Goal: Navigation & Orientation: Find specific page/section

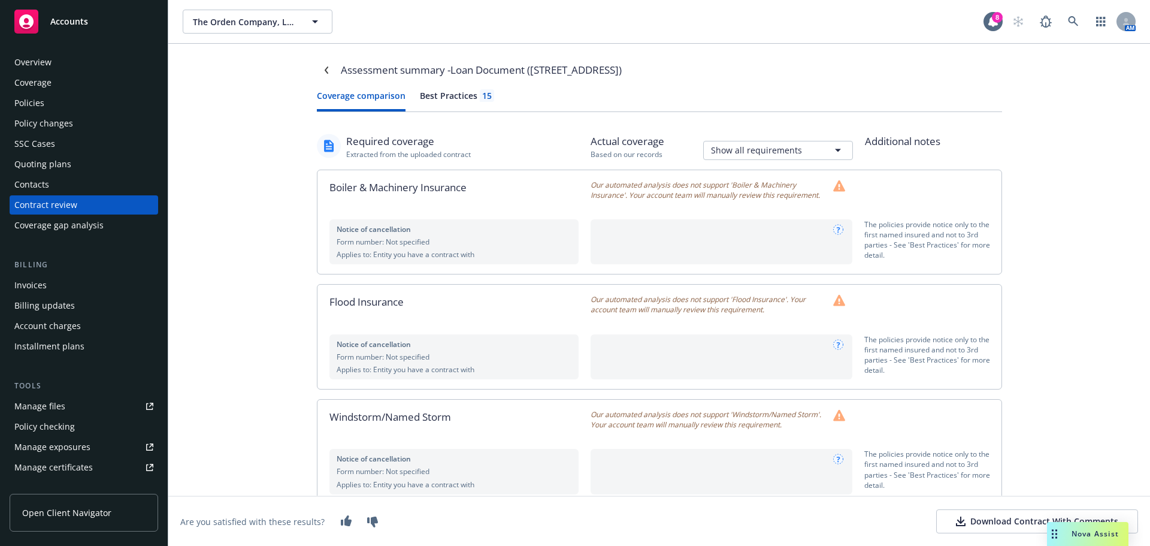
click at [74, 15] on div "Accounts" at bounding box center [83, 22] width 139 height 24
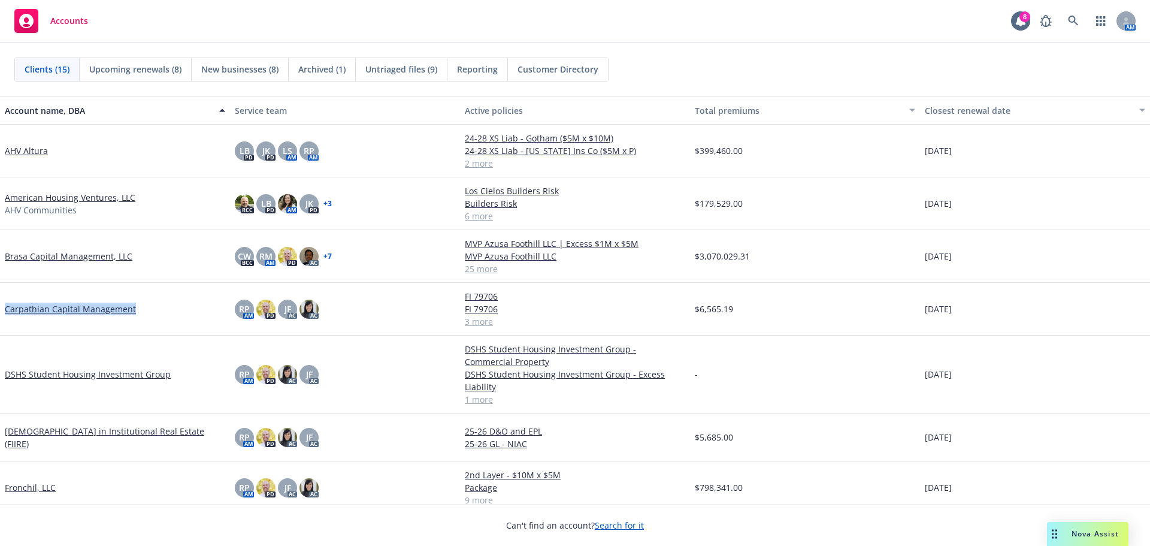
drag, startPoint x: 153, startPoint y: 314, endPoint x: 87, endPoint y: 316, distance: 65.9
click at [4, 314] on div "Carpathian Capital Management" at bounding box center [115, 309] width 230 height 53
click at [184, 310] on div "Carpathian Capital Management" at bounding box center [115, 308] width 220 height 13
click at [168, 344] on div "DSHS Student Housing Investment Group" at bounding box center [115, 374] width 230 height 78
drag, startPoint x: 166, startPoint y: 315, endPoint x: 149, endPoint y: 311, distance: 17.9
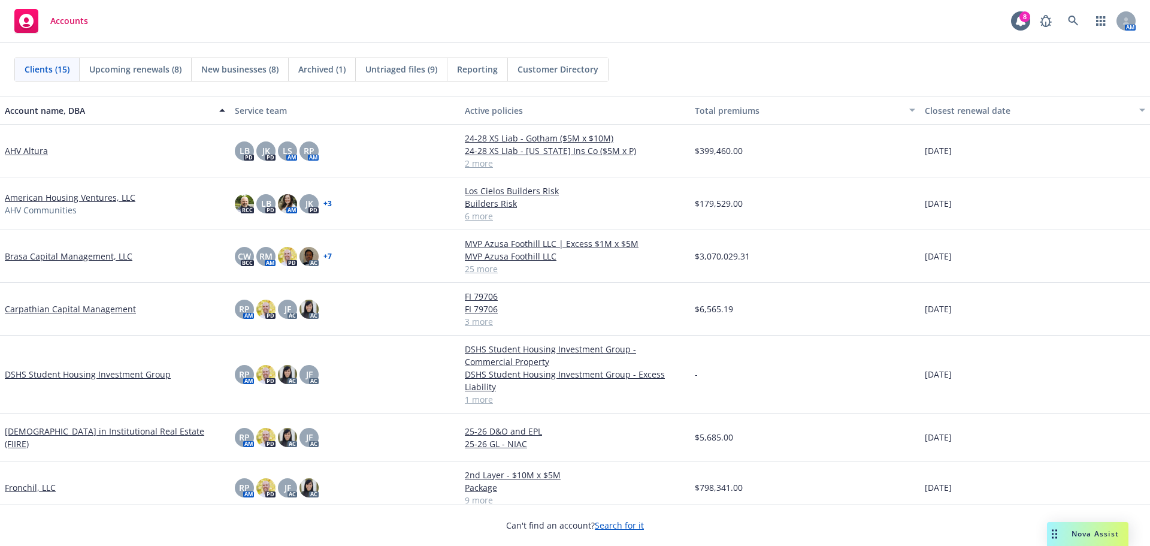
click at [149, 311] on div "Carpathian Capital Management" at bounding box center [115, 309] width 230 height 53
click at [152, 311] on div "Carpathian Capital Management" at bounding box center [115, 308] width 220 height 13
click at [187, 313] on div "Carpathian Capital Management" at bounding box center [115, 308] width 220 height 13
click at [184, 308] on div "Carpathian Capital Management" at bounding box center [115, 308] width 220 height 13
click at [413, 312] on div "RP AM PD JF AC AC" at bounding box center [345, 309] width 230 height 53
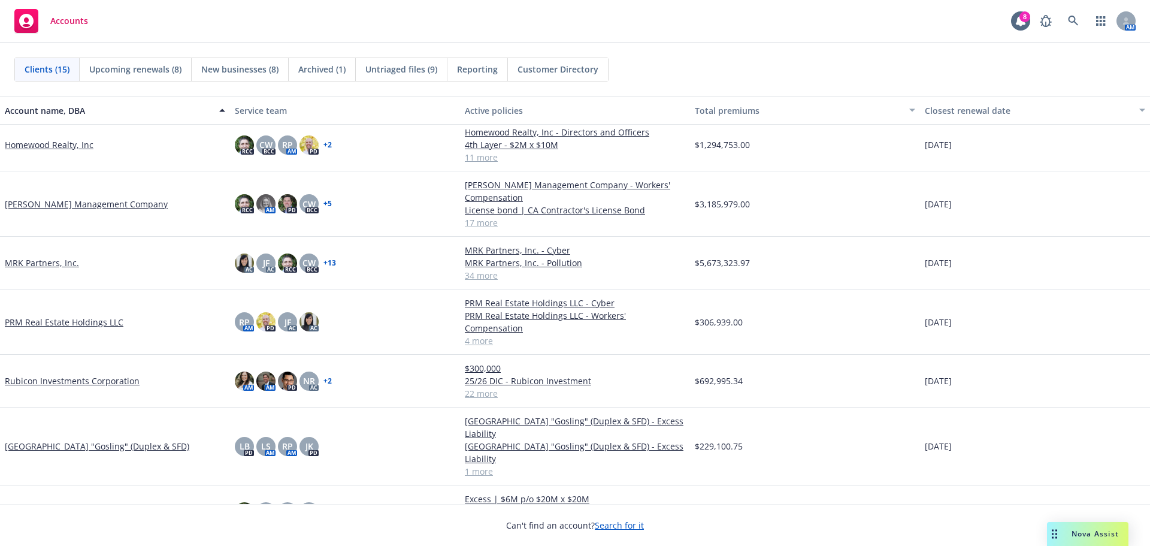
scroll to position [428, 0]
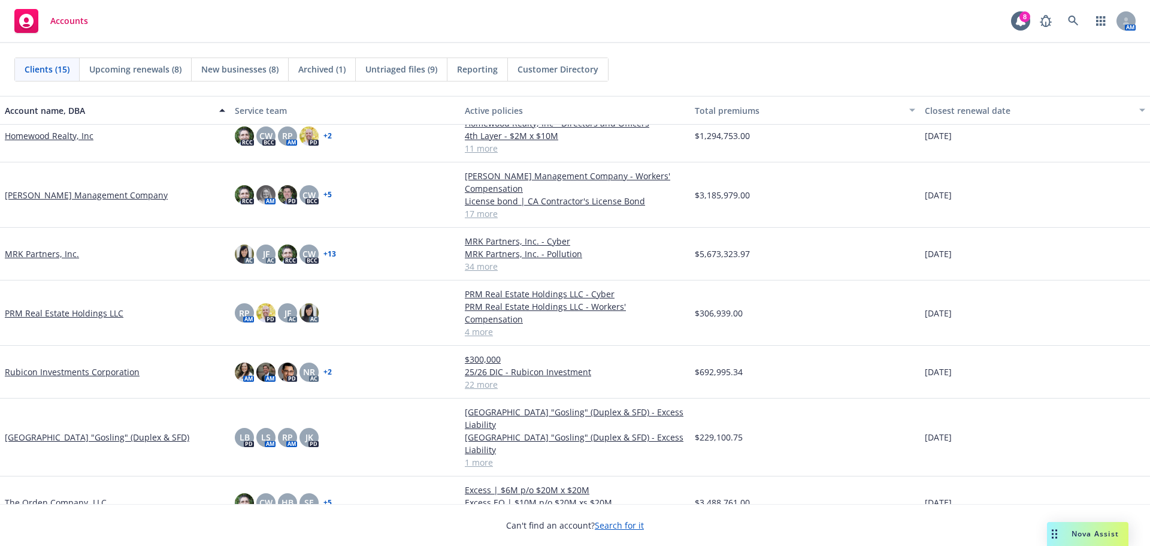
click at [173, 476] on div "The Orden Company, LLC" at bounding box center [115, 502] width 230 height 53
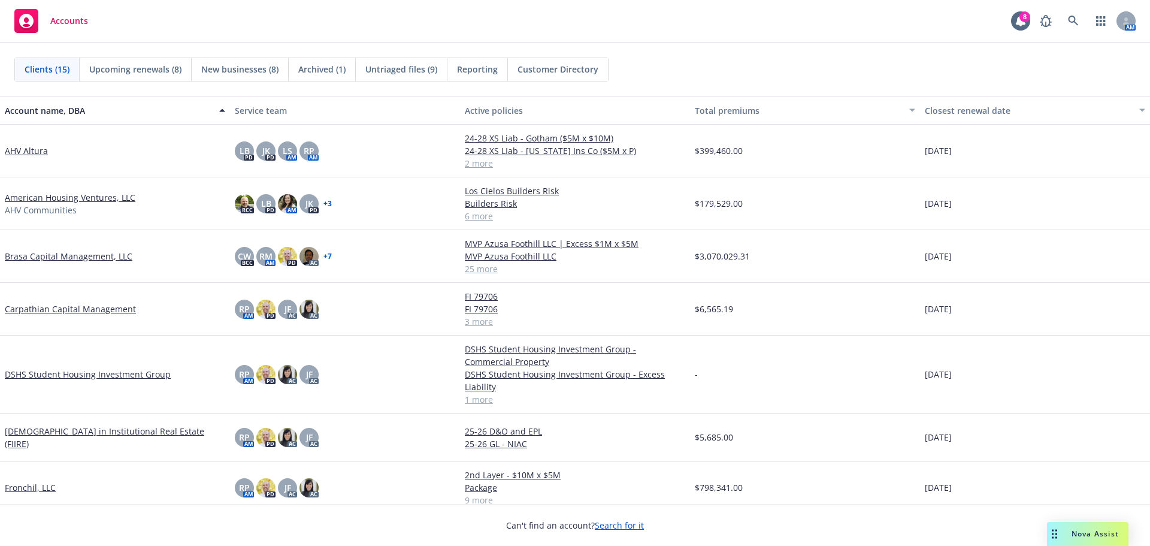
scroll to position [60, 0]
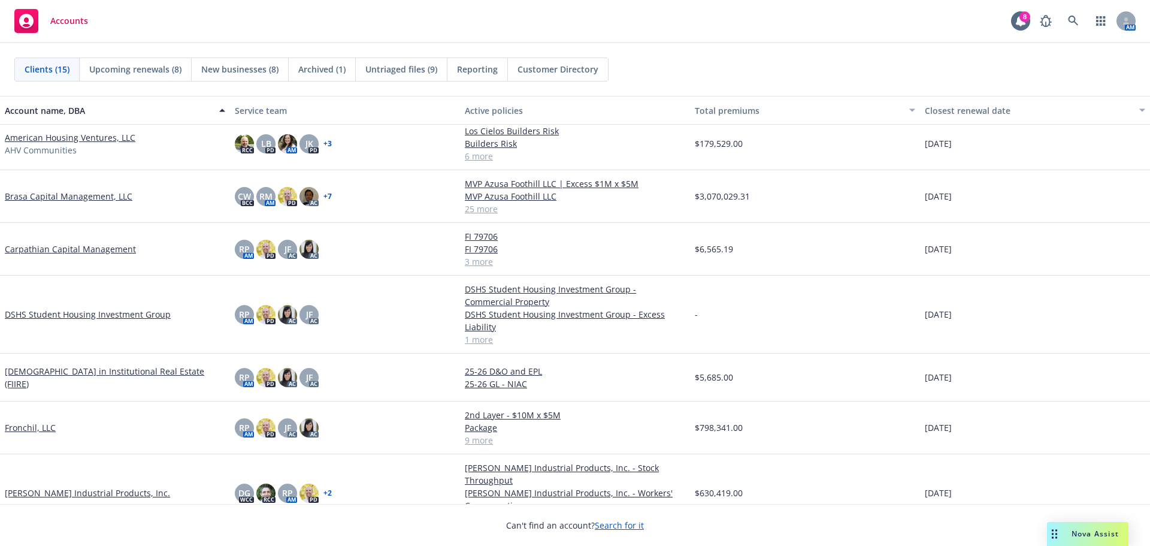
click at [329, 317] on div "RP AM PD AC JF AC" at bounding box center [345, 314] width 230 height 78
click at [374, 320] on div "RP AM PD AC JF AC" at bounding box center [345, 314] width 230 height 78
click at [738, 287] on div "-" at bounding box center [805, 314] width 230 height 78
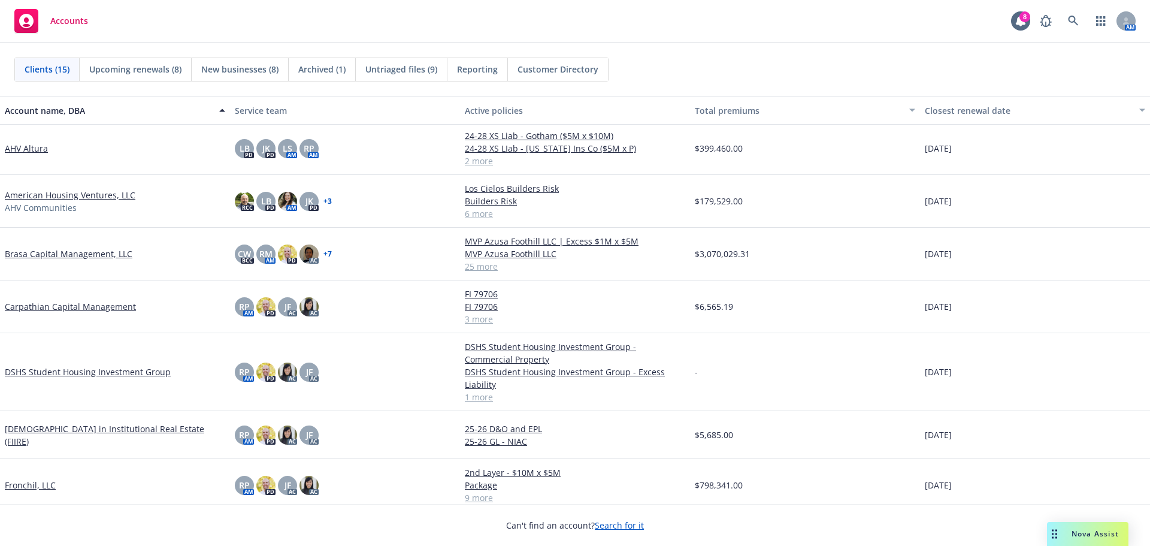
scroll to position [0, 0]
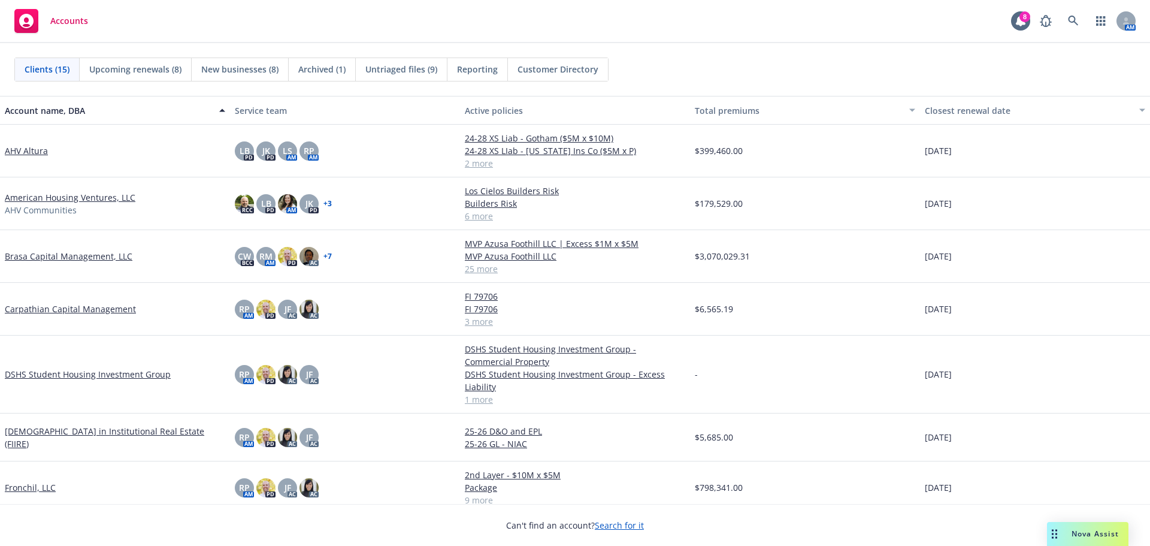
click at [375, 390] on div "RP AM PD AC JF AC" at bounding box center [345, 374] width 230 height 78
click at [387, 269] on div "CW BCC RM AM PD AC + 7" at bounding box center [345, 256] width 230 height 53
click at [165, 174] on div "AHV Altura" at bounding box center [115, 151] width 230 height 53
click at [245, 207] on img at bounding box center [244, 203] width 19 height 19
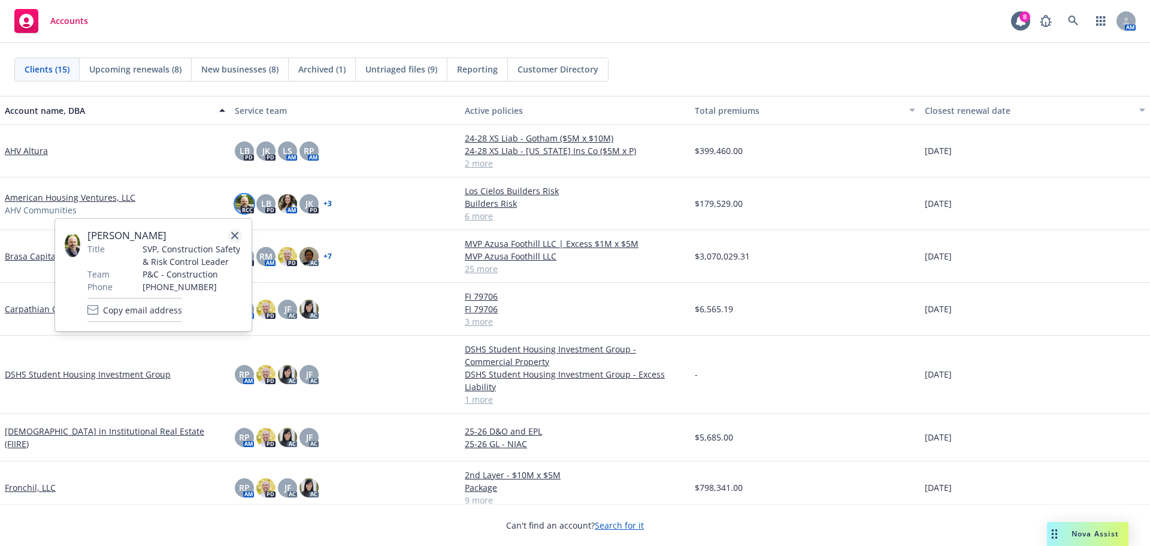
click at [236, 228] on link "close" at bounding box center [235, 235] width 14 height 14
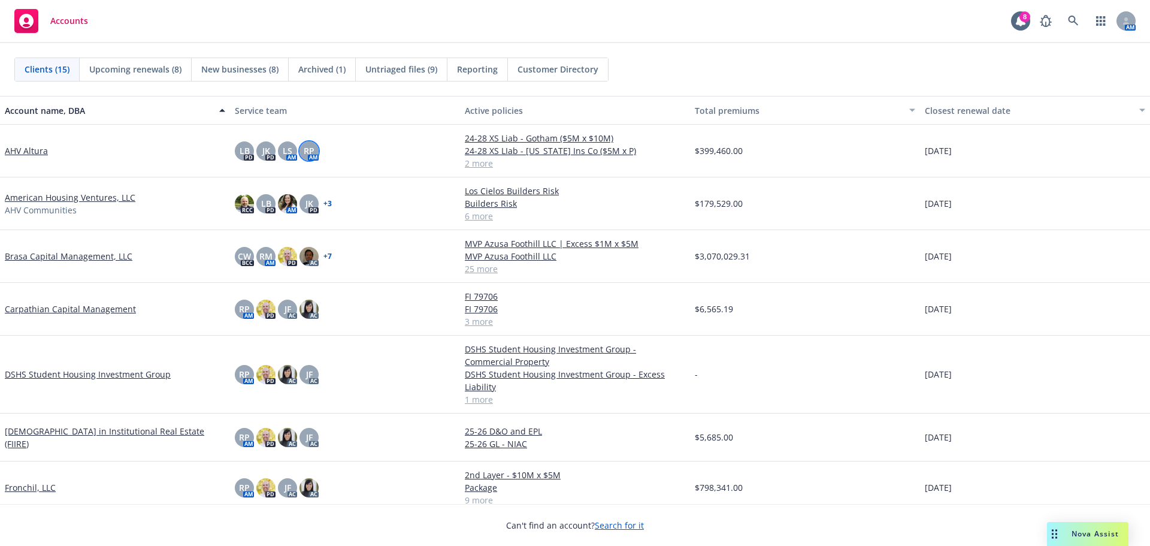
click at [305, 156] on span "RP" at bounding box center [309, 150] width 11 height 13
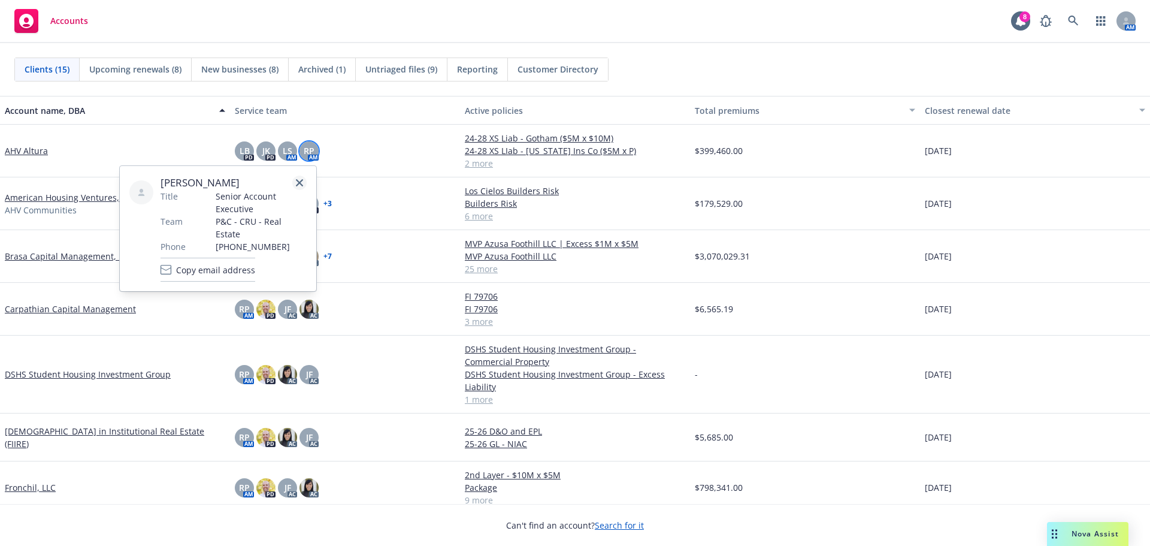
click at [299, 183] on icon "close" at bounding box center [299, 182] width 7 height 7
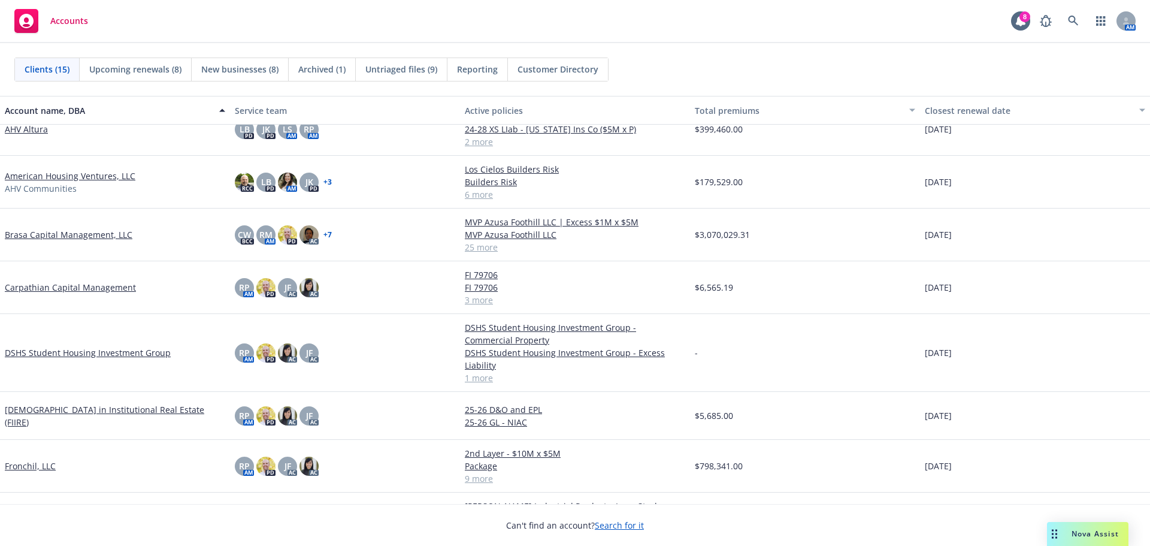
scroll to position [60, 0]
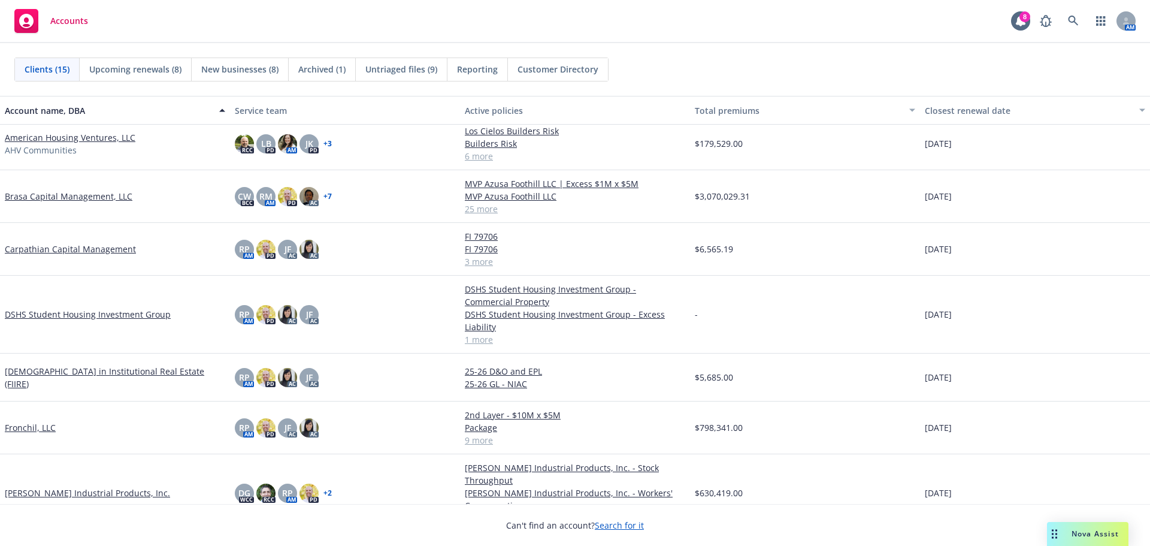
click at [811, 252] on div "$6,565.19" at bounding box center [805, 249] width 230 height 53
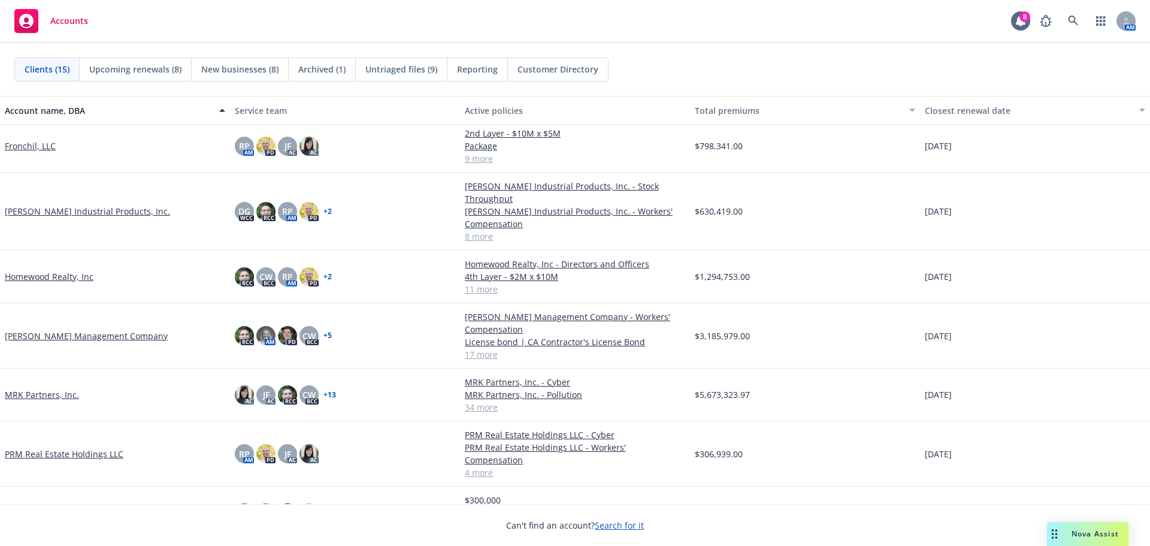
scroll to position [171, 0]
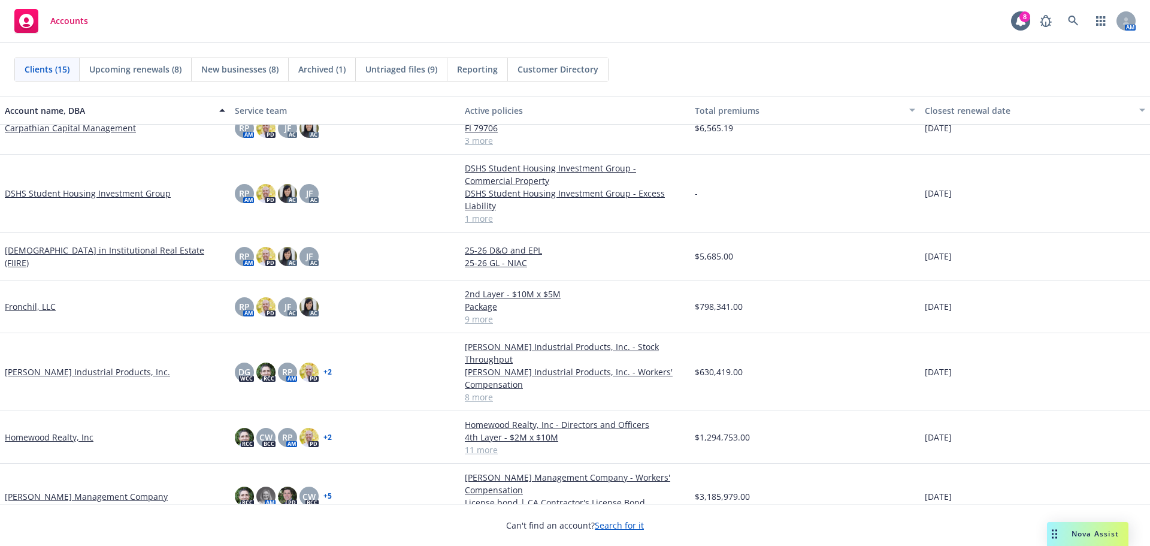
click at [314, 31] on div "Accounts 8 AM" at bounding box center [575, 21] width 1150 height 43
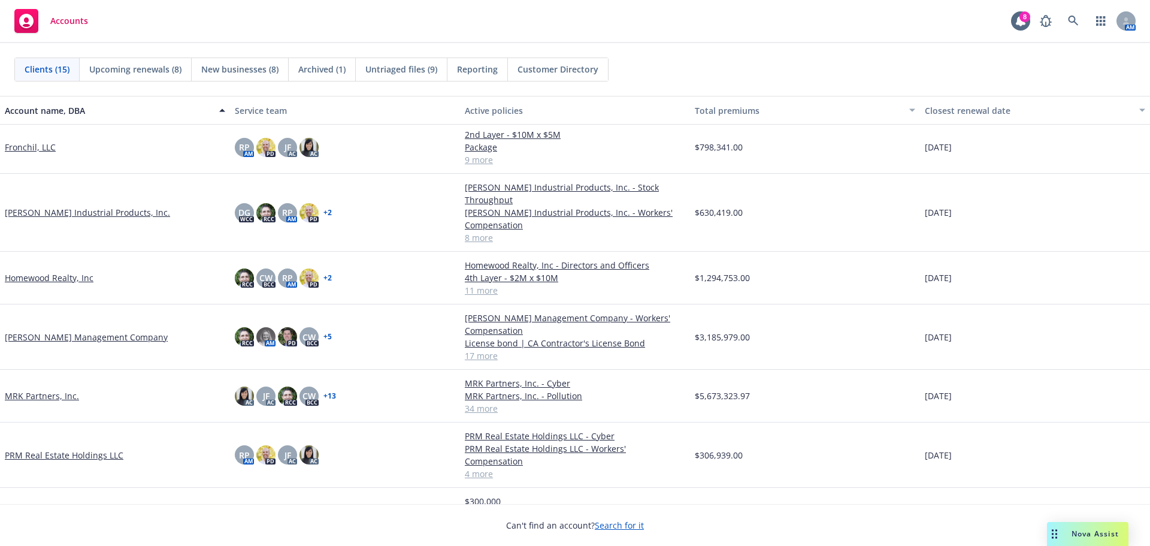
scroll to position [428, 0]
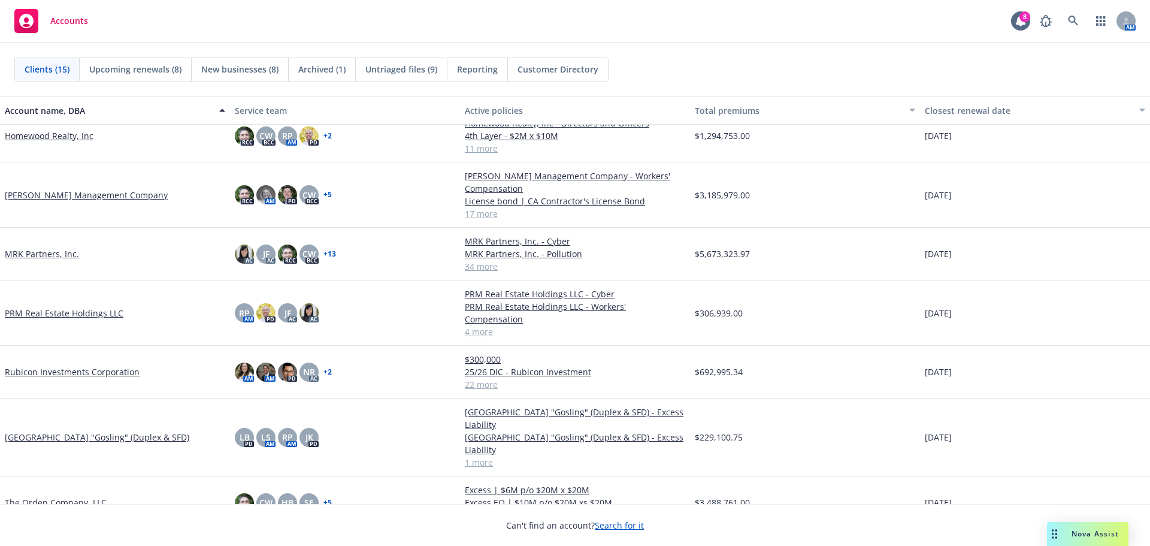
click at [819, 228] on div "$5,673,323.97" at bounding box center [805, 254] width 230 height 53
click at [894, 200] on div "$3,185,979.00" at bounding box center [805, 194] width 230 height 65
click at [861, 86] on div "Clients (15) Upcoming renewals (8) New businesses (8) Archived (1) Untriaged fi…" at bounding box center [575, 69] width 1150 height 53
